Goal: Task Accomplishment & Management: Manage account settings

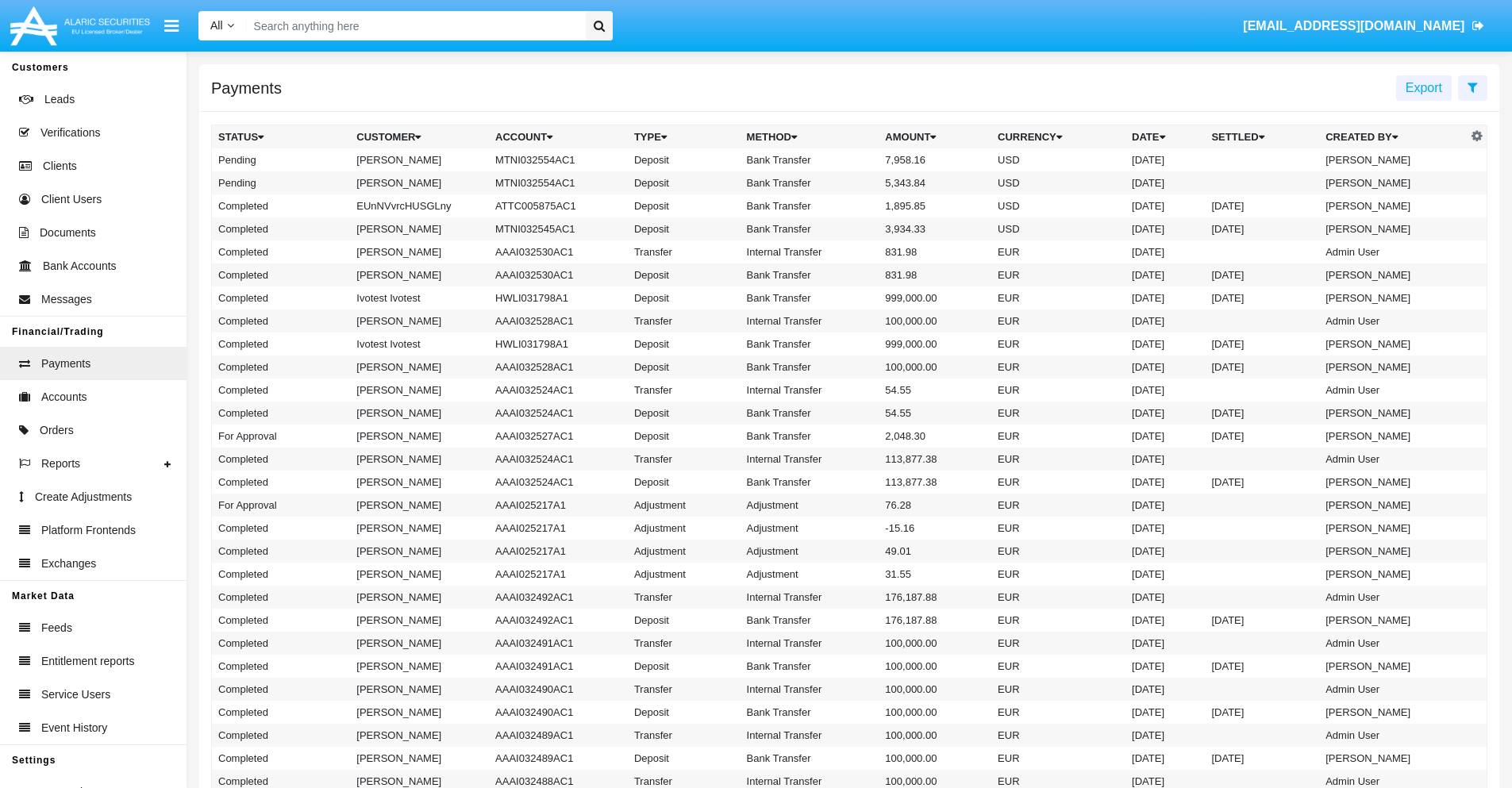
click at [1472, 87] on icon at bounding box center [1472, 87] width 11 height 13
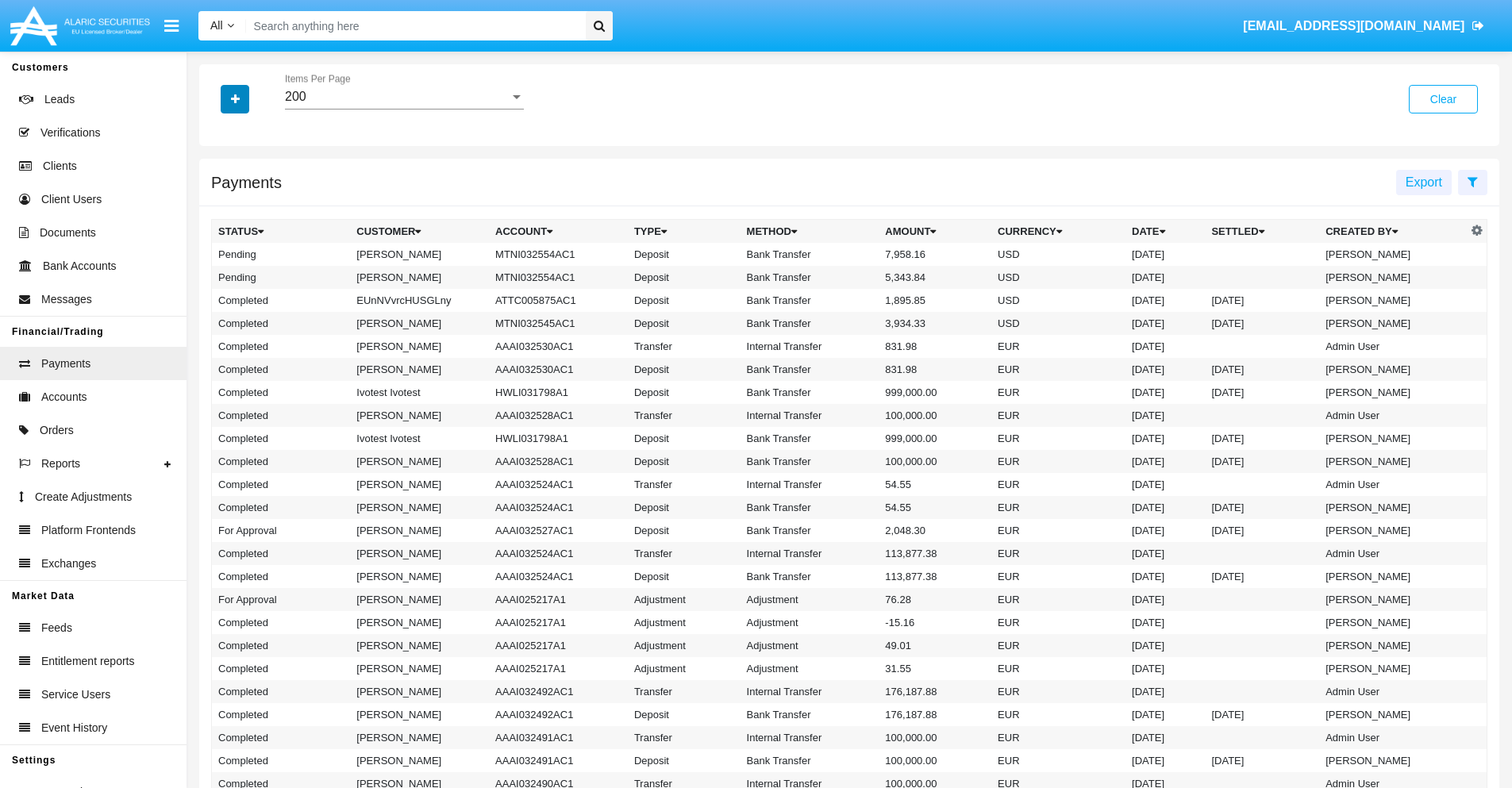
click at [235, 98] on icon "button" at bounding box center [235, 98] width 9 height 11
click at [249, 132] on span "Status" at bounding box center [249, 132] width 36 height 20
click at [219, 138] on input "Status" at bounding box center [218, 138] width 1 height 1
checkbox input "true"
click at [235, 98] on icon "button" at bounding box center [235, 98] width 9 height 11
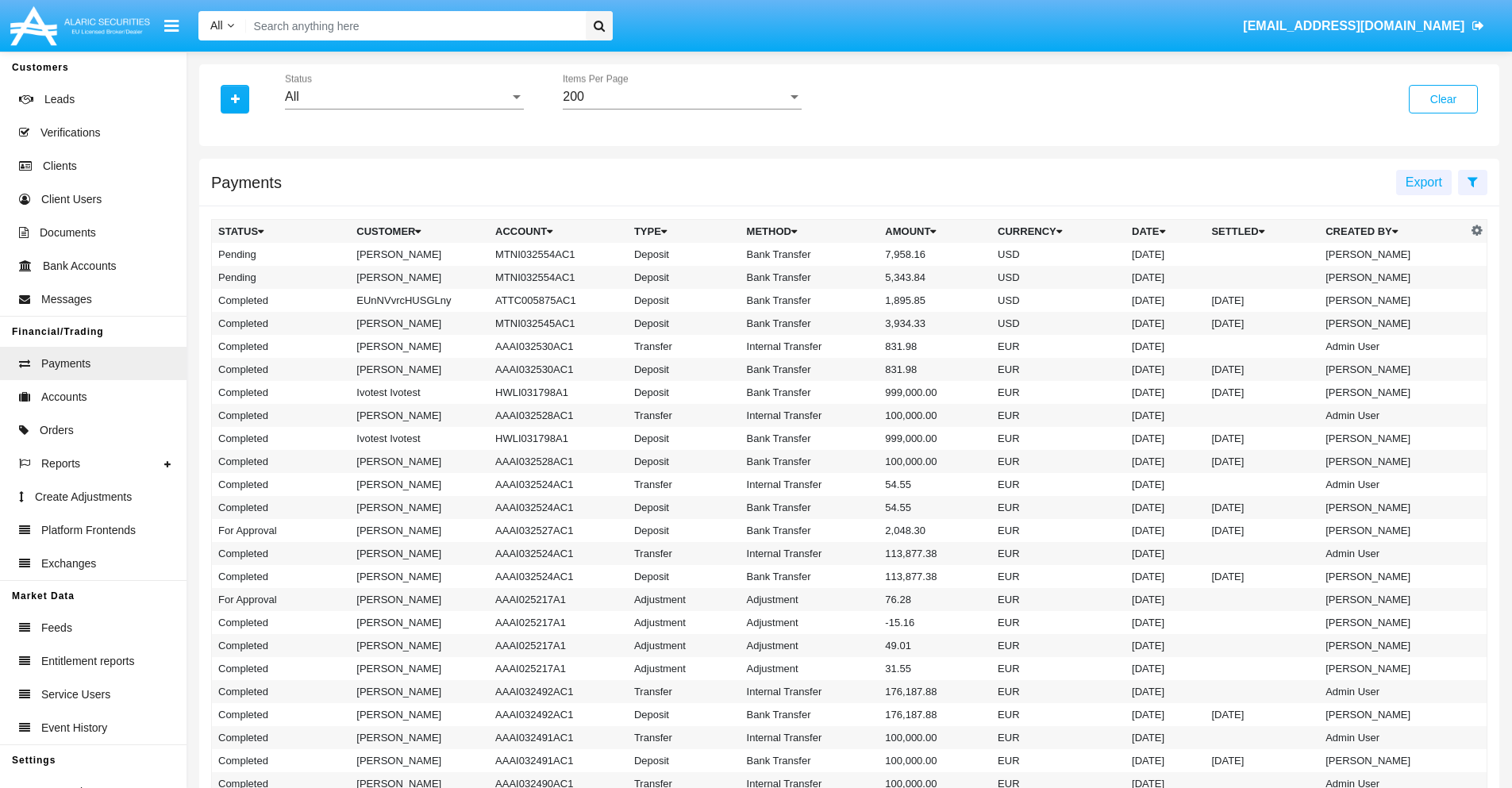
click at [404, 97] on div "All" at bounding box center [397, 97] width 224 height 15
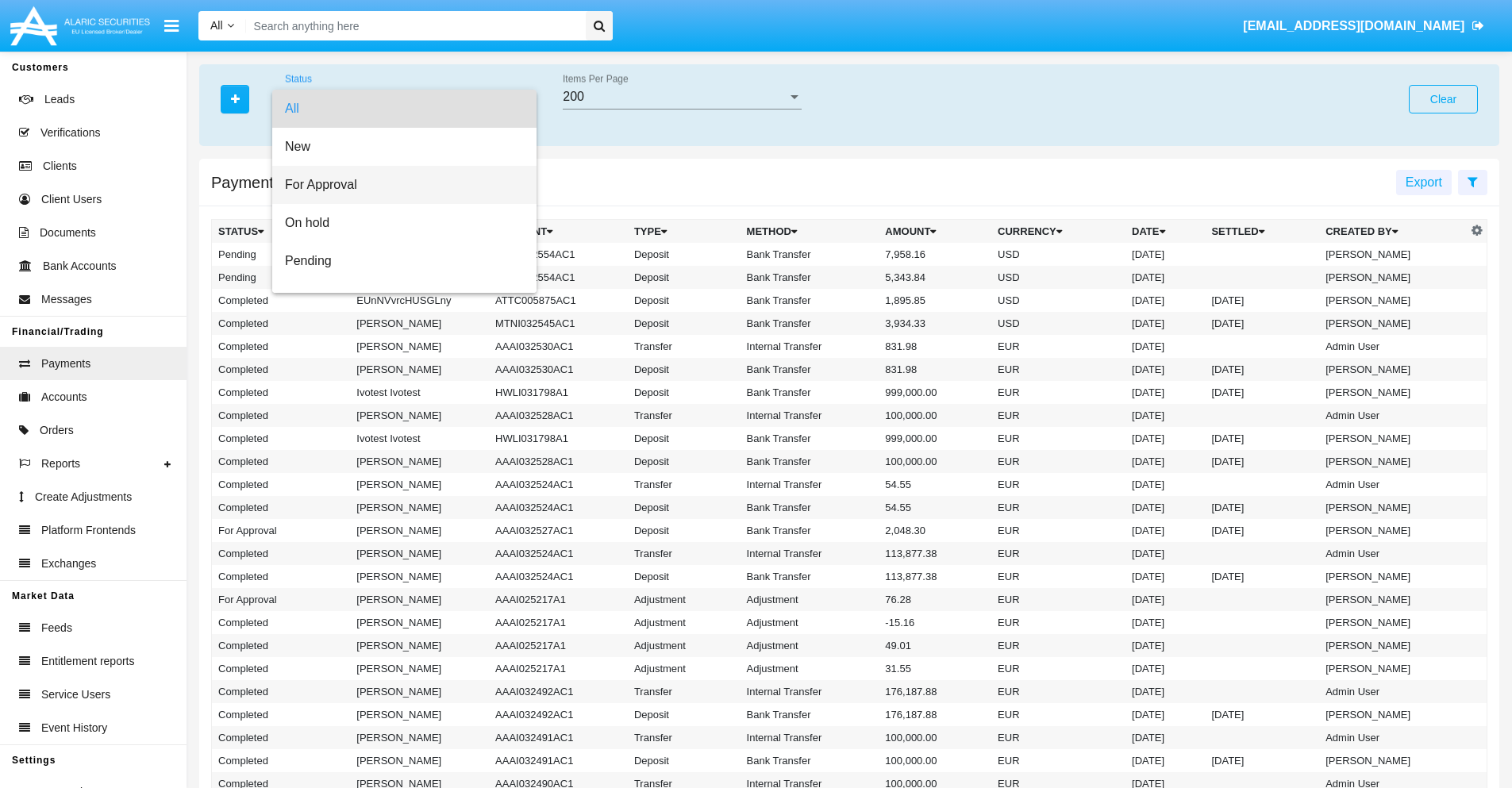
click at [398, 185] on span "For Approval" at bounding box center [404, 184] width 239 height 38
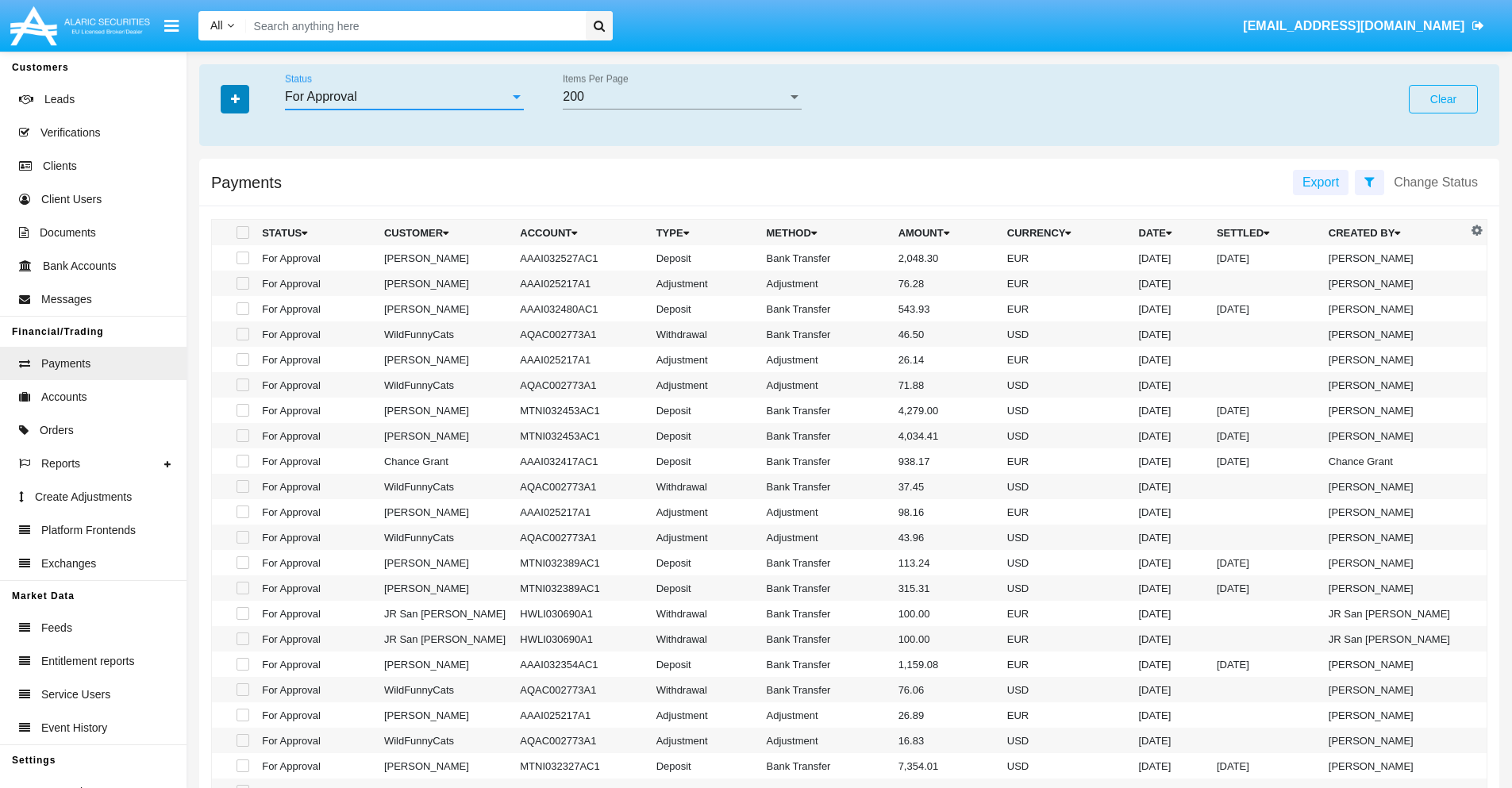
click at [235, 98] on icon "button" at bounding box center [235, 98] width 9 height 11
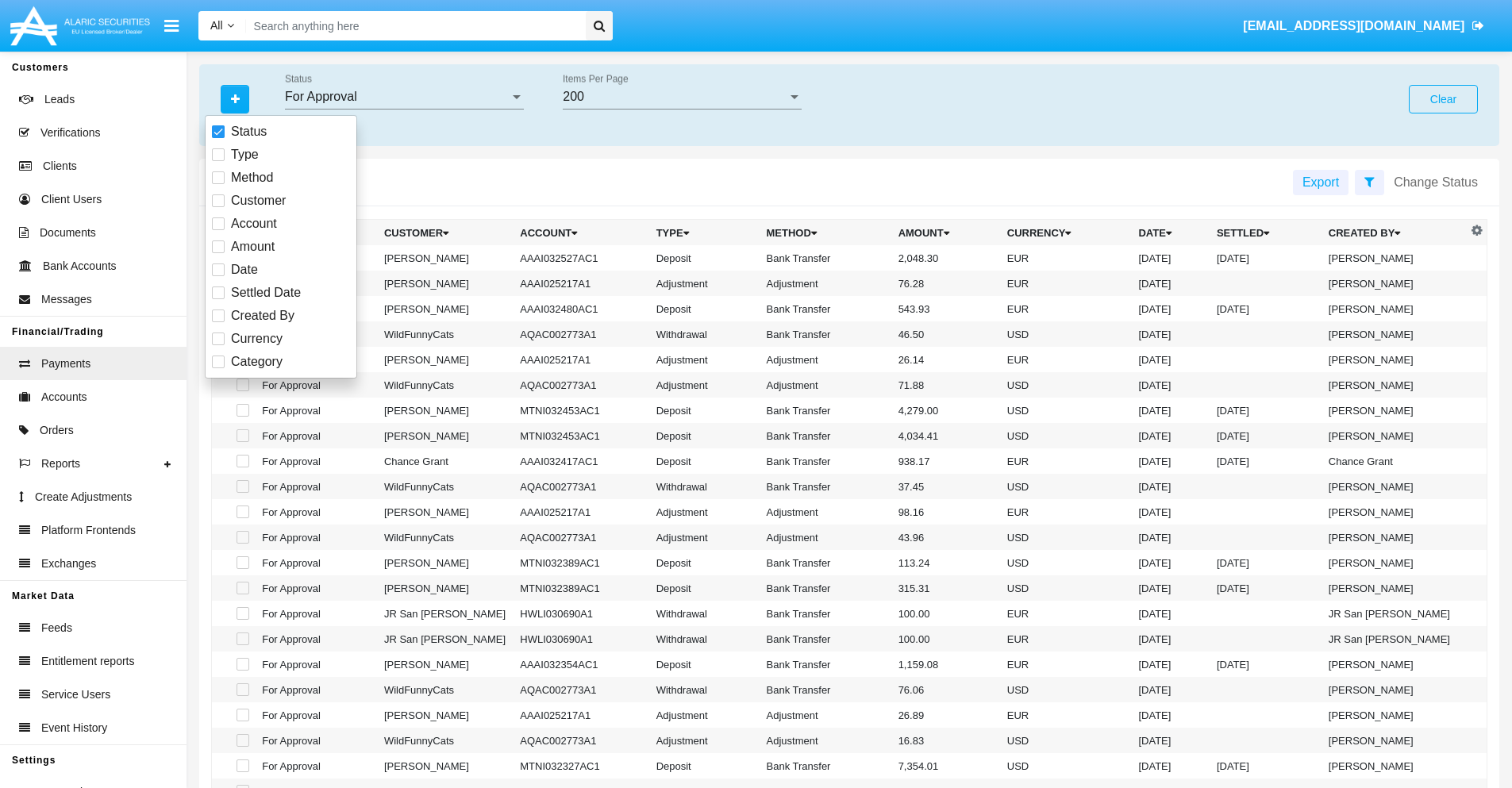
click at [257, 338] on span "Currency" at bounding box center [257, 339] width 52 height 20
click at [219, 345] on input "Currency" at bounding box center [218, 345] width 1 height 1
checkbox input "true"
click at [235, 98] on icon "button" at bounding box center [235, 98] width 9 height 11
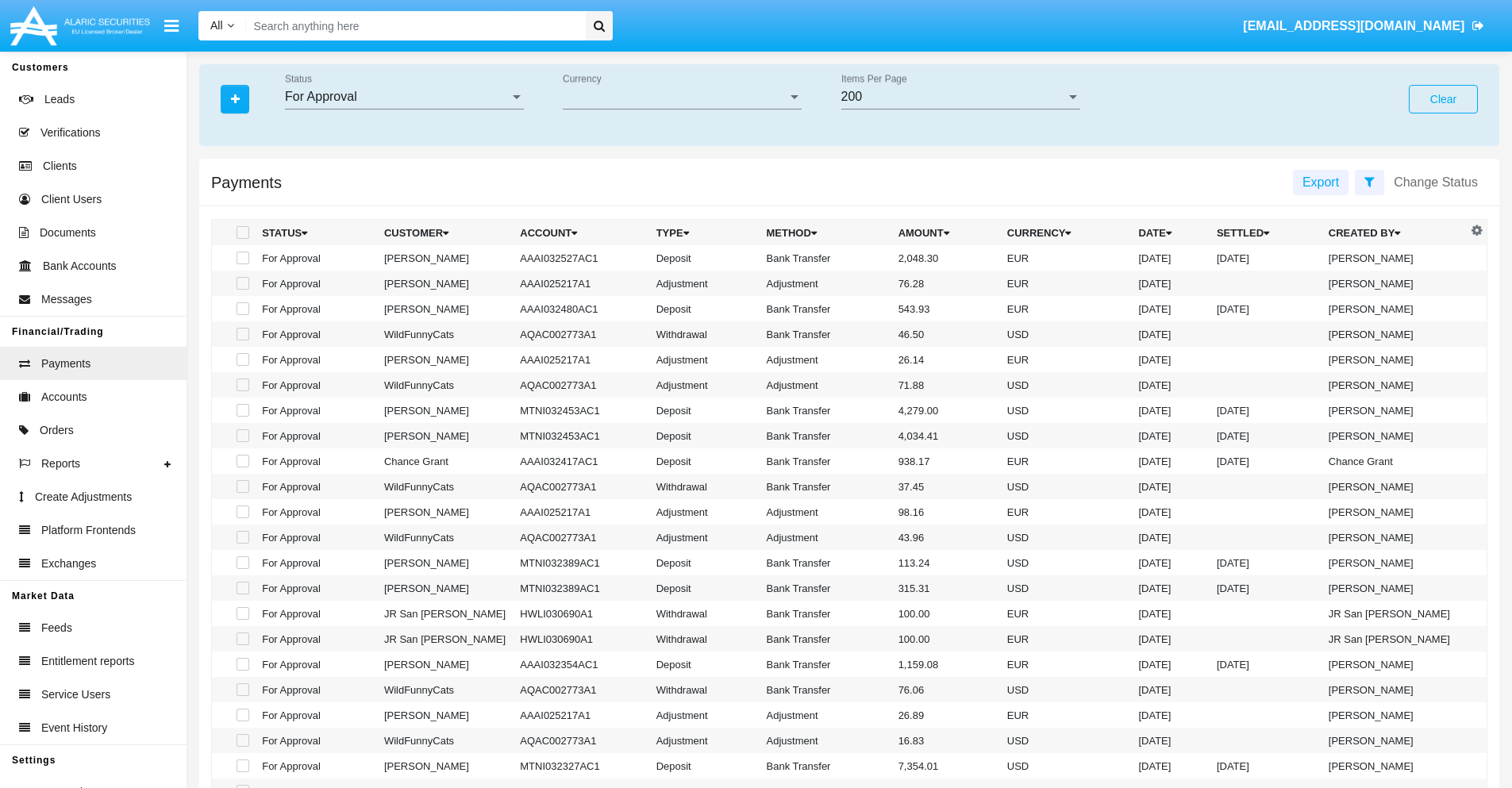
click at [682, 97] on span "Currency" at bounding box center [675, 97] width 224 height 15
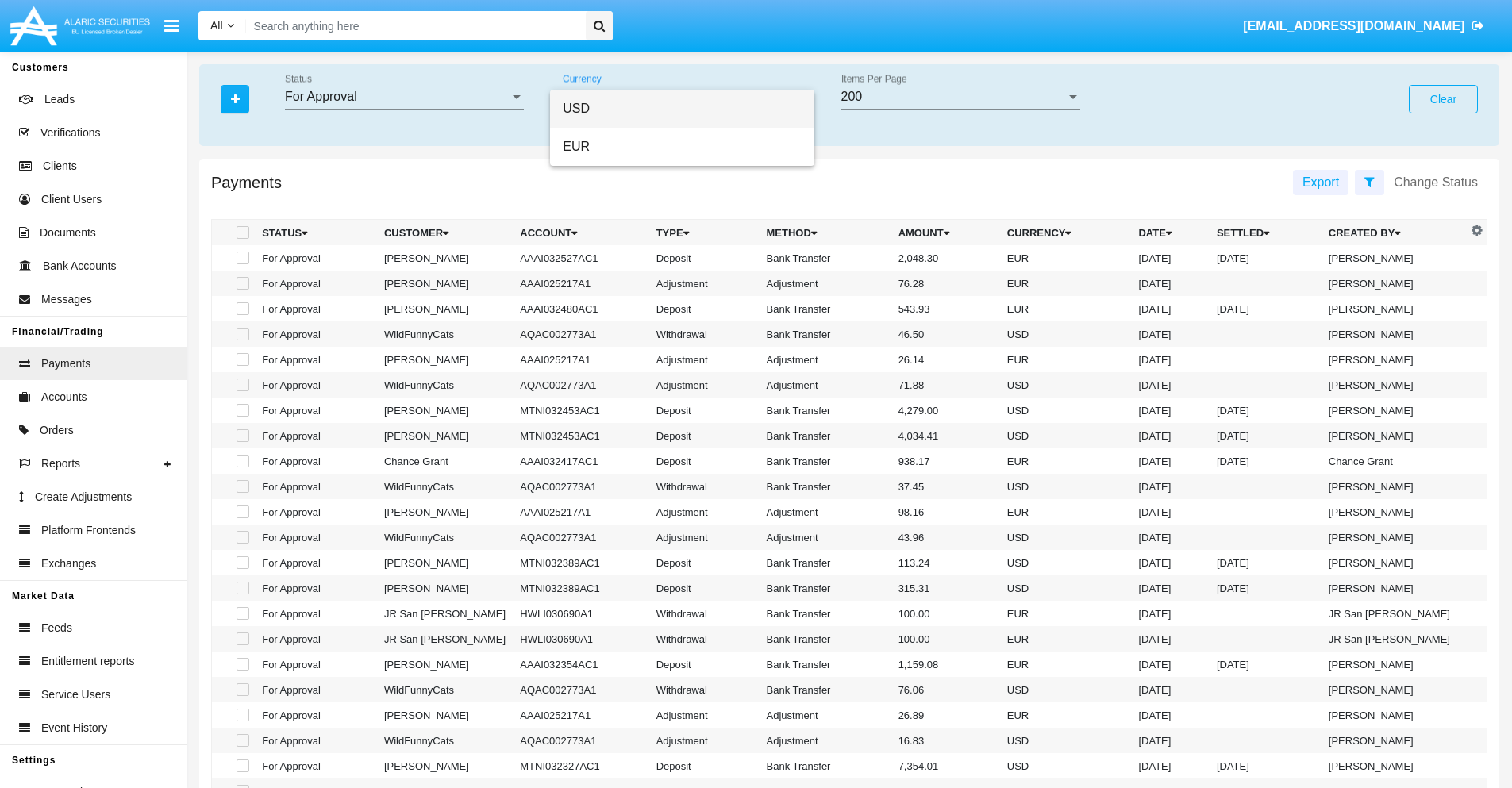
click at [682, 108] on span "USD" at bounding box center [682, 108] width 239 height 38
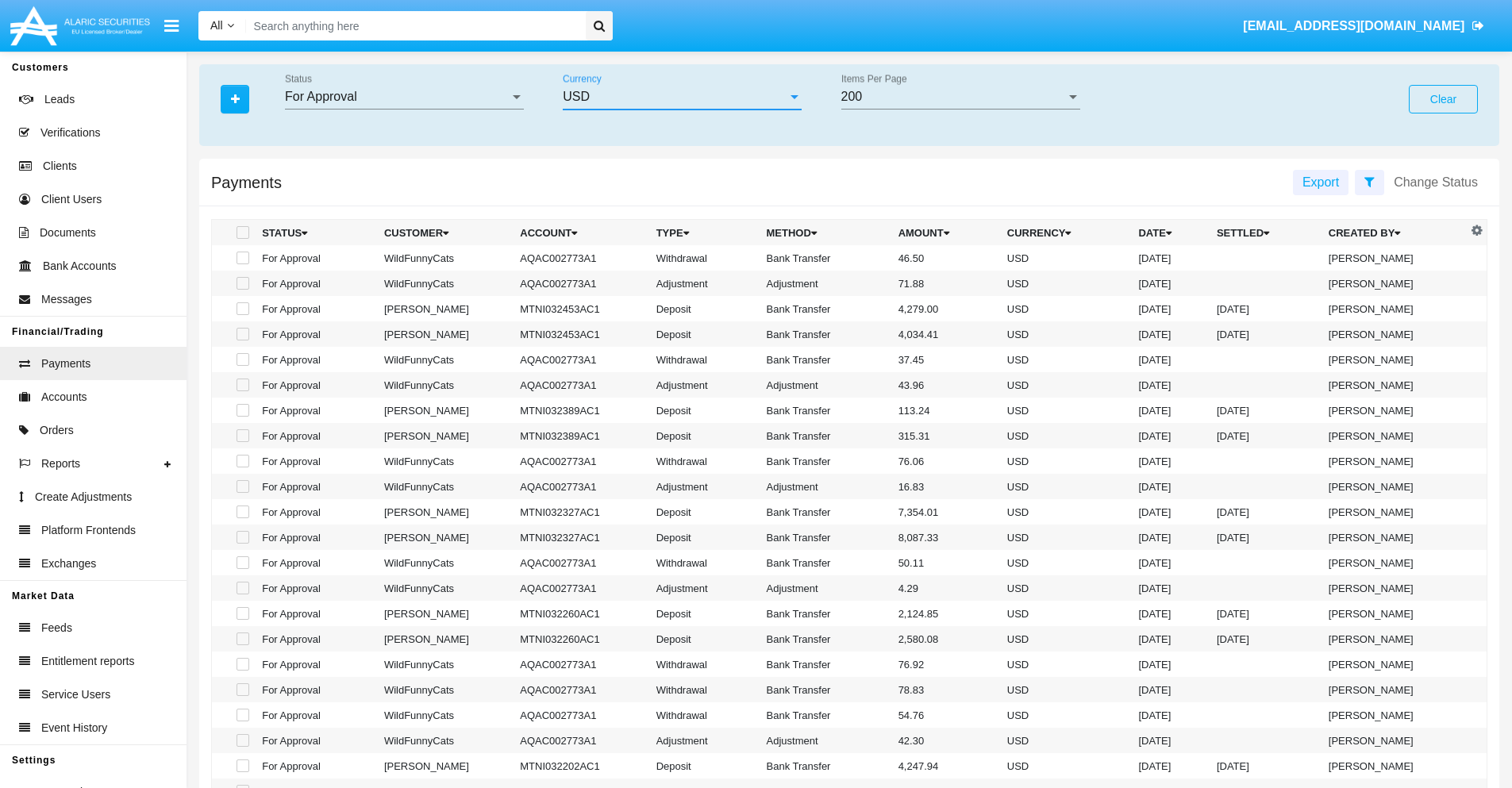
click at [241, 257] on span at bounding box center [242, 257] width 13 height 13
click at [242, 264] on input "checkbox" at bounding box center [242, 264] width 1 height 1
checkbox input "true"
click at [241, 283] on span at bounding box center [242, 283] width 13 height 13
click at [242, 290] on input "checkbox" at bounding box center [242, 290] width 1 height 1
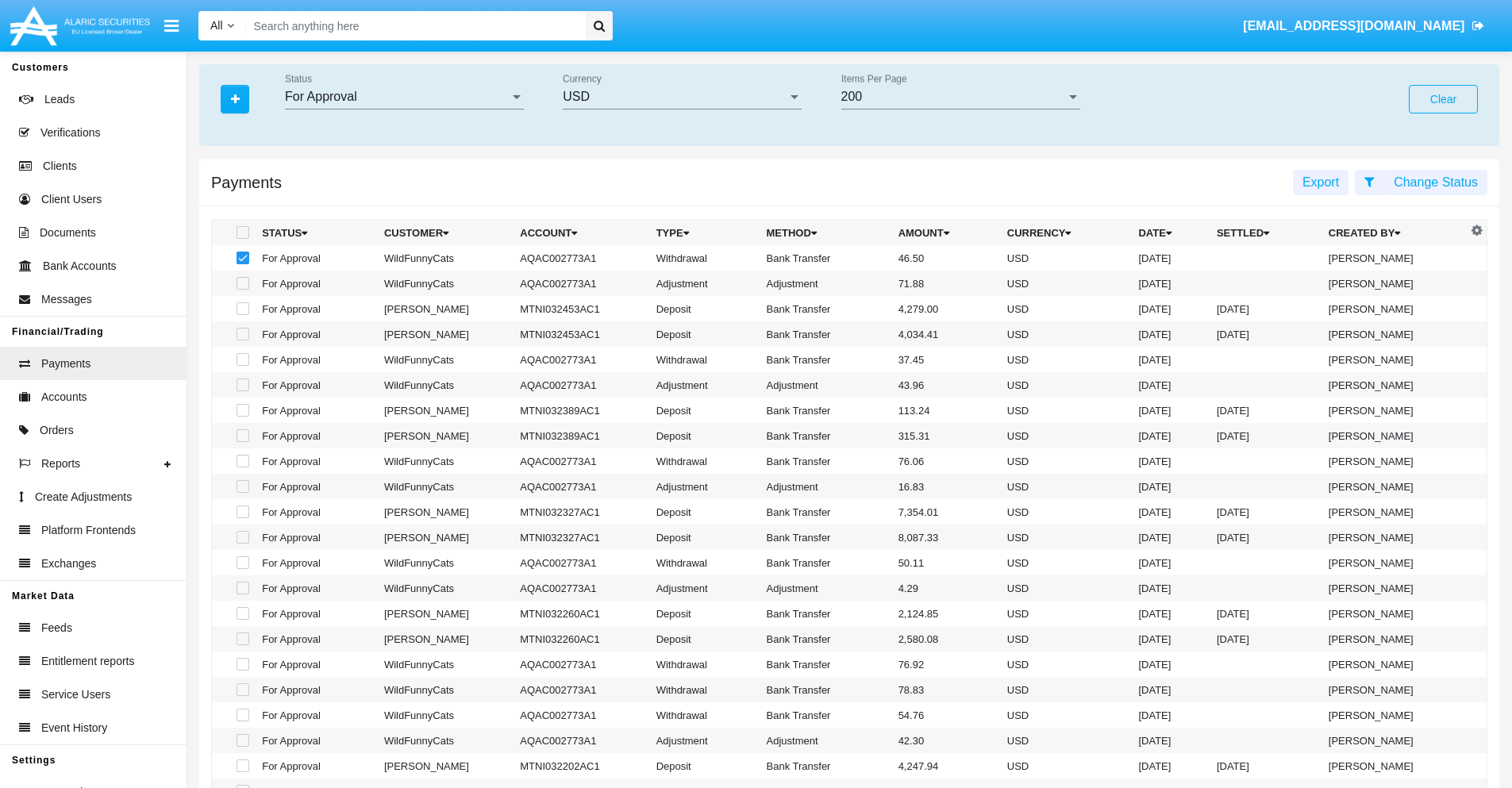
checkbox input "true"
click at [1435, 181] on button "Change Status" at bounding box center [1436, 182] width 103 height 25
